Goal: Task Accomplishment & Management: Manage account settings

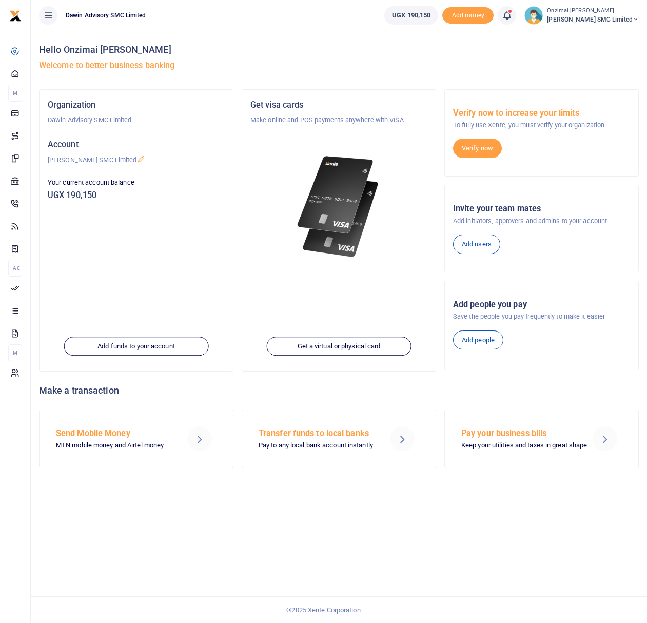
click at [505, 15] on link at bounding box center [507, 15] width 18 height 18
click at [466, 72] on div "Transactions to act upon You have 7 awaiting for your to act on" at bounding box center [451, 73] width 114 height 18
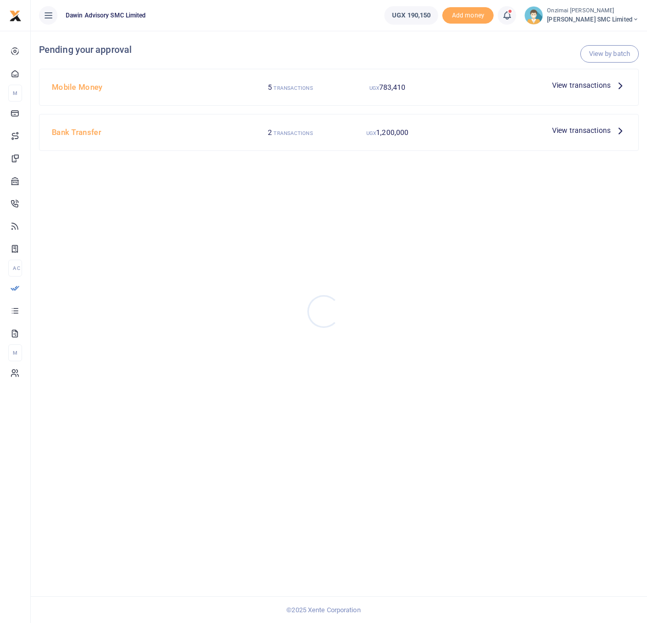
click at [568, 84] on div at bounding box center [323, 311] width 647 height 623
click at [605, 85] on span "View transactions" at bounding box center [581, 85] width 59 height 11
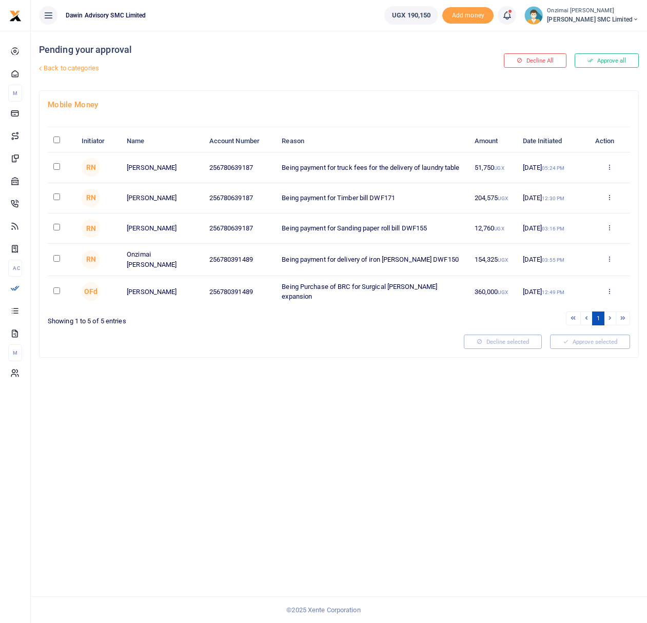
click at [58, 169] on input "checkbox" at bounding box center [56, 166] width 7 height 7
checkbox input "true"
click at [546, 340] on button "Approve selected (1)" at bounding box center [586, 342] width 87 height 14
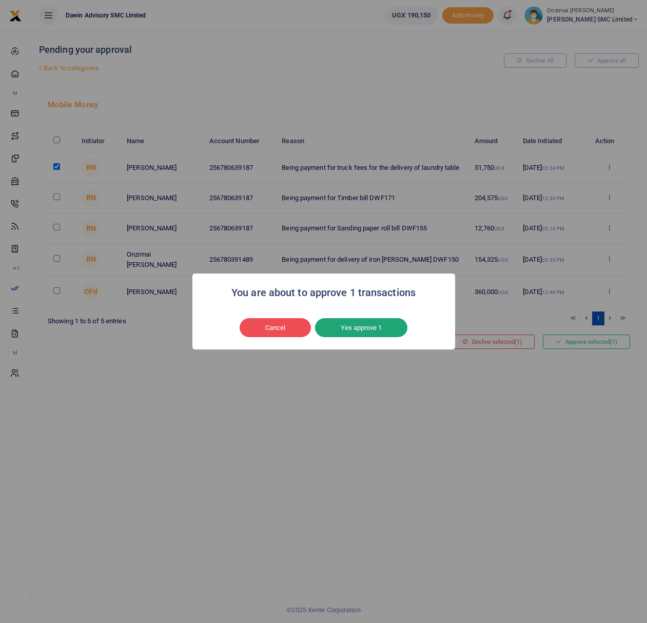
click at [371, 329] on button "Yes approve 1" at bounding box center [361, 328] width 92 height 20
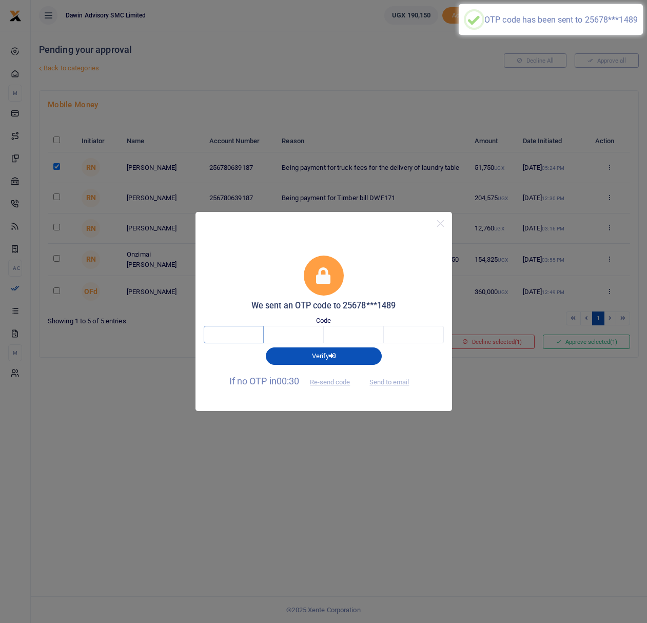
click at [249, 336] on input "text" at bounding box center [234, 334] width 60 height 17
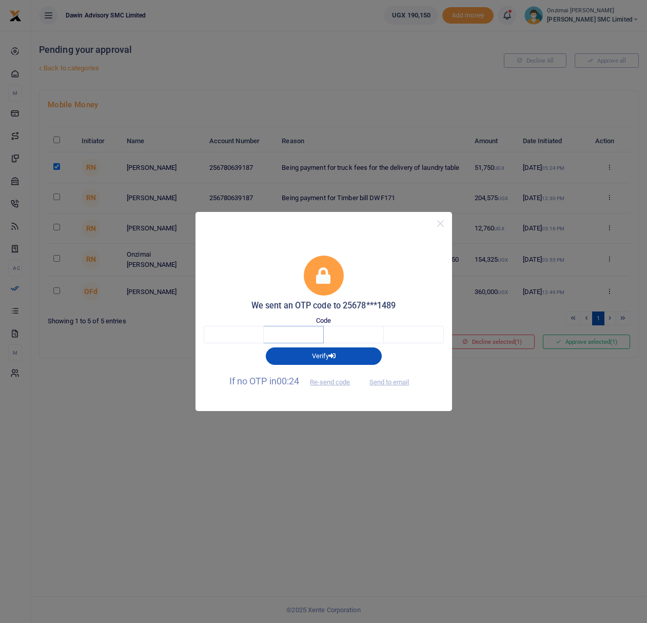
click at [303, 330] on input "text" at bounding box center [294, 334] width 60 height 17
click at [247, 334] on input "text" at bounding box center [234, 334] width 60 height 17
type input "8"
type input "2"
type input "4"
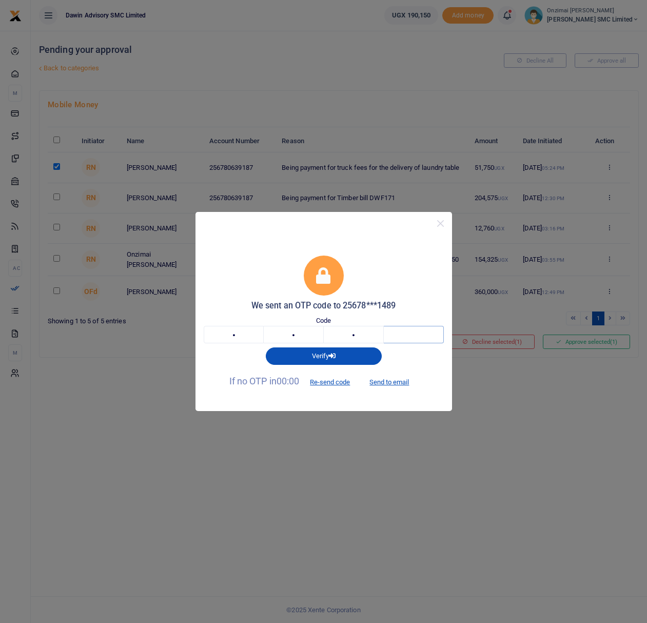
type input "4"
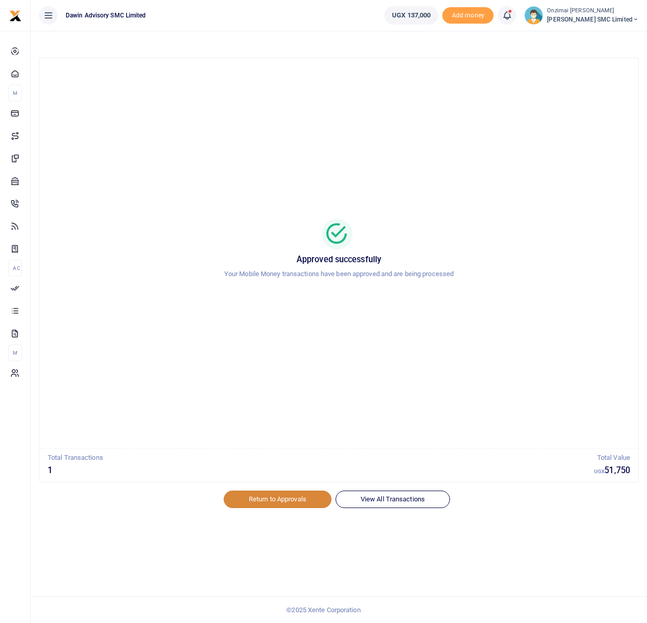
click at [276, 502] on link "Return to Approvals" at bounding box center [278, 499] width 108 height 17
